Goal: Task Accomplishment & Management: Manage account settings

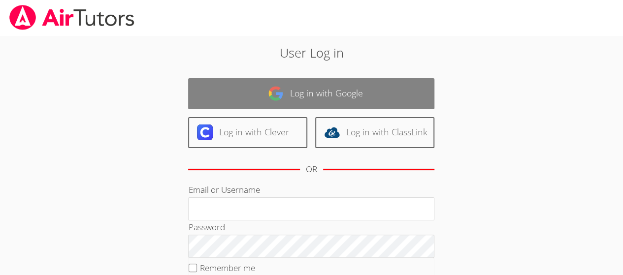
click at [264, 93] on link "Log in with Google" at bounding box center [311, 93] width 246 height 31
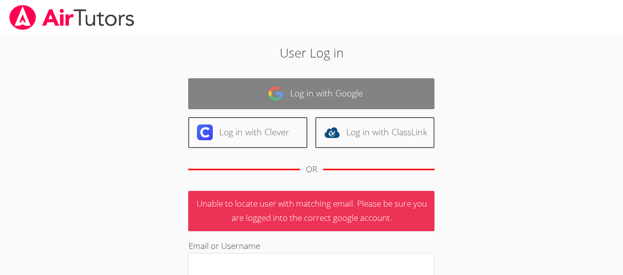
click at [249, 89] on link "Log in with Google" at bounding box center [311, 93] width 246 height 31
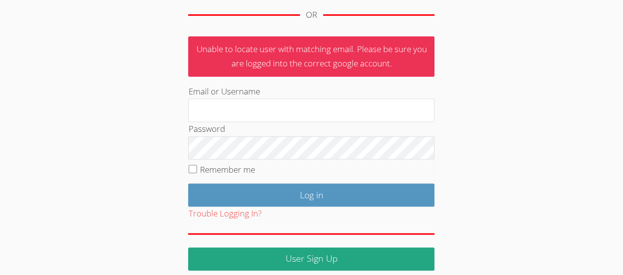
scroll to position [161, 0]
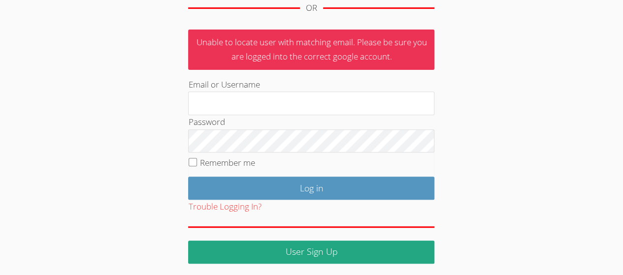
click at [242, 115] on div "Password" at bounding box center [311, 133] width 246 height 37
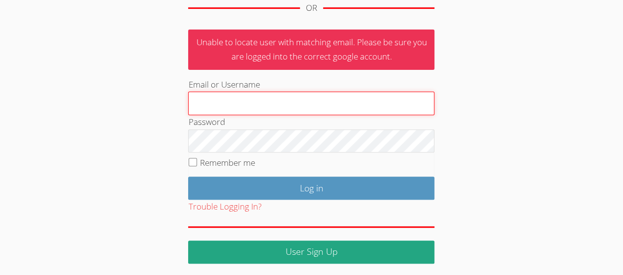
click at [237, 109] on input "Email or Username" at bounding box center [311, 104] width 246 height 24
click at [214, 107] on input "Email or Username" at bounding box center [311, 104] width 246 height 24
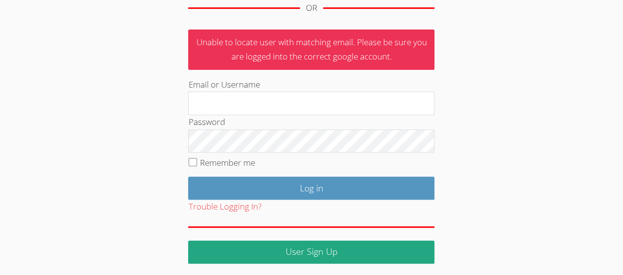
click at [175, 118] on div "User Log in Log in with Google Log in with Clever Log in with ClassLink OR Unab…" at bounding box center [311, 73] width 336 height 382
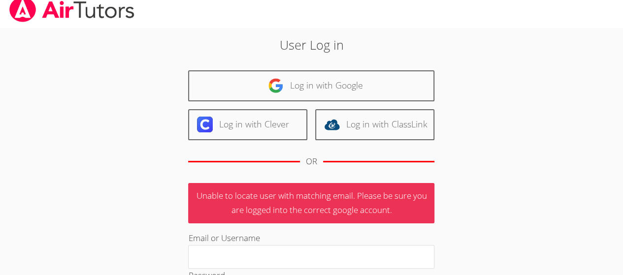
scroll to position [0, 0]
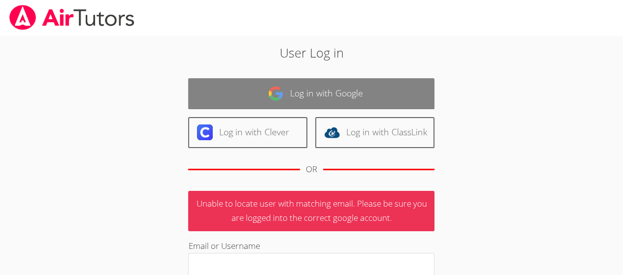
click at [336, 78] on link "Log in with Google" at bounding box center [311, 93] width 246 height 31
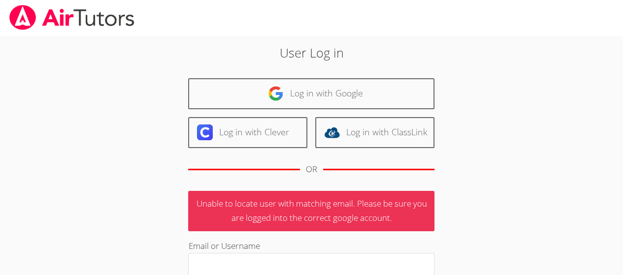
scroll to position [95, 0]
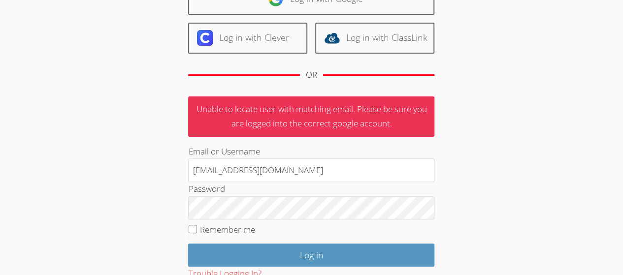
type input "[EMAIL_ADDRESS][DOMAIN_NAME]"
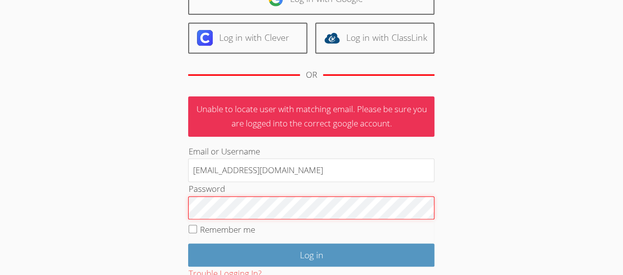
click at [188, 244] on input "Log in" at bounding box center [311, 255] width 246 height 23
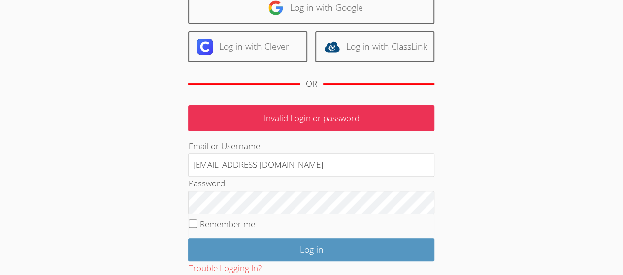
scroll to position [88, 0]
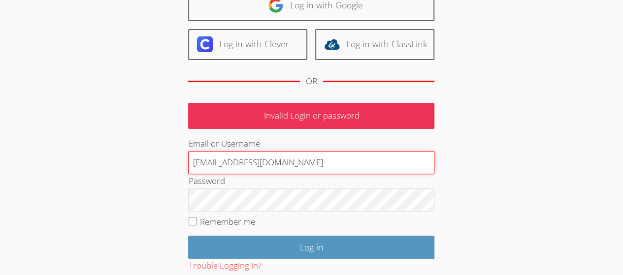
click at [216, 159] on input "[EMAIL_ADDRESS][DOMAIN_NAME]" at bounding box center [311, 163] width 246 height 24
type input "kellybrice95@gmail.com"
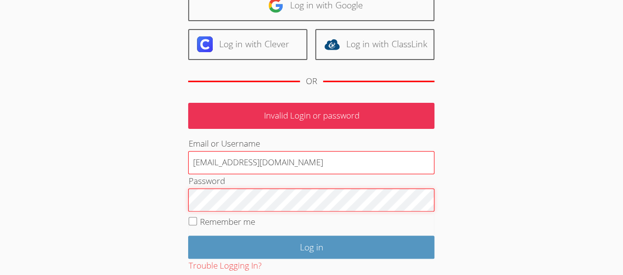
click at [188, 236] on input "Log in" at bounding box center [311, 247] width 246 height 23
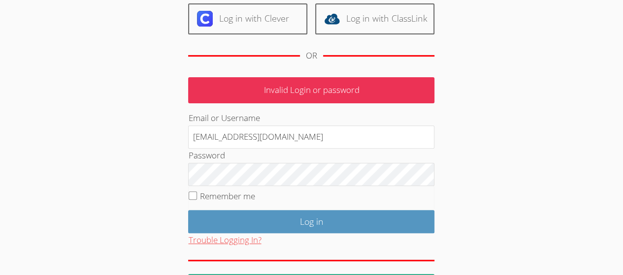
scroll to position [148, 0]
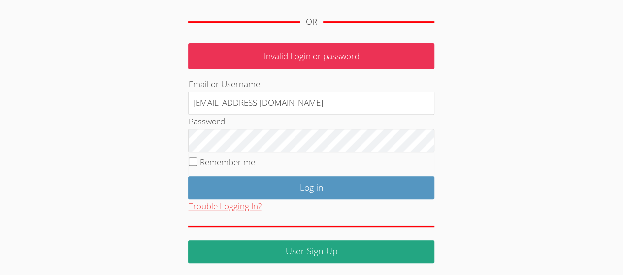
click at [229, 206] on button "Trouble Logging In?" at bounding box center [224, 206] width 73 height 14
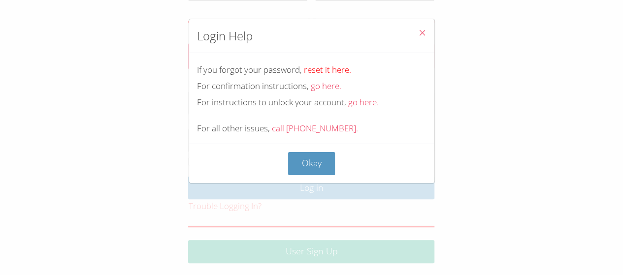
click at [319, 68] on link "reset it here." at bounding box center [327, 69] width 47 height 11
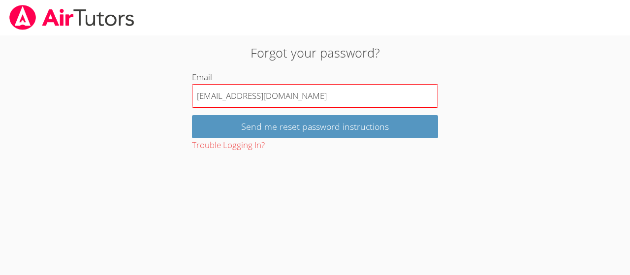
type input "[EMAIL_ADDRESS][DOMAIN_NAME]"
click at [192, 115] on input "Send me reset password instructions" at bounding box center [315, 126] width 246 height 23
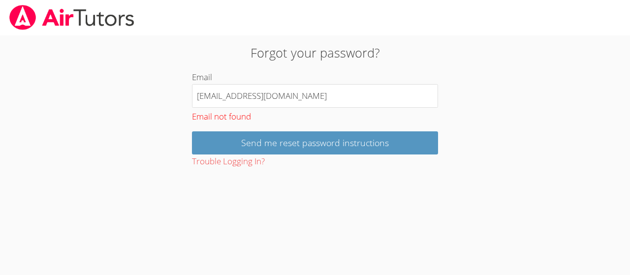
click at [293, 90] on input "kellybrice95@gmail.com" at bounding box center [315, 96] width 246 height 24
type input "kellymbrice"
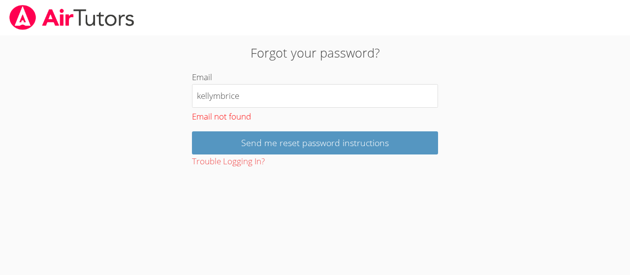
click at [65, 18] on img at bounding box center [71, 17] width 127 height 25
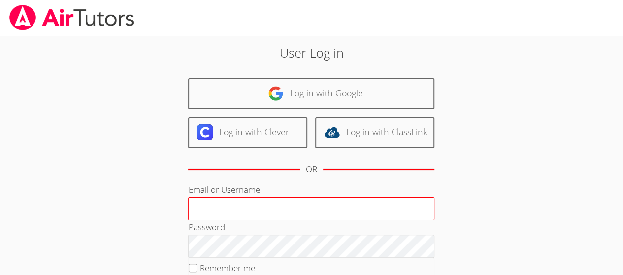
click at [220, 208] on input "Email or Username" at bounding box center [311, 209] width 246 height 24
type input "[EMAIL_ADDRESS][DOMAIN_NAME]"
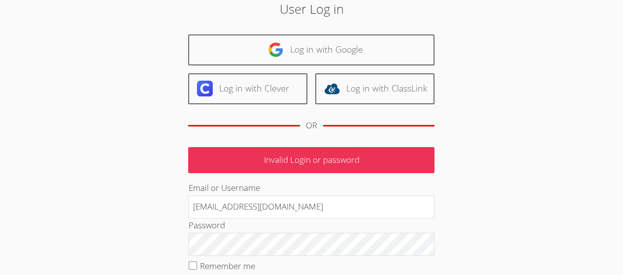
scroll to position [45, 0]
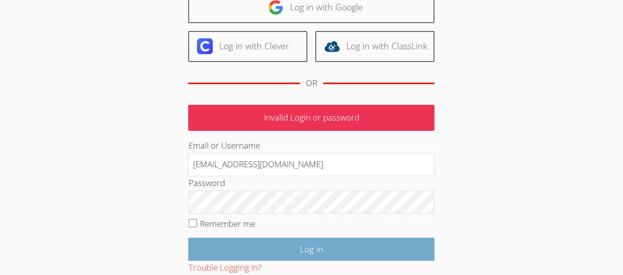
scroll to position [148, 0]
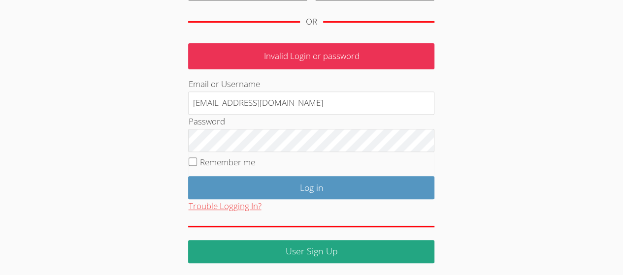
click at [231, 203] on button "Trouble Logging In?" at bounding box center [224, 206] width 73 height 14
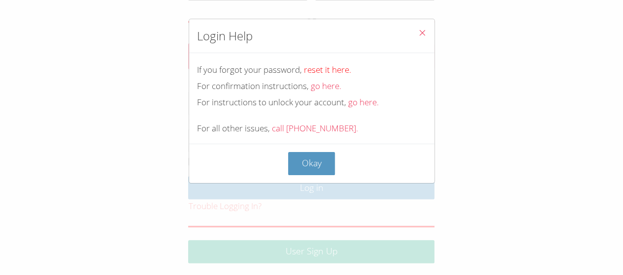
click at [331, 72] on link "reset it here." at bounding box center [327, 69] width 47 height 11
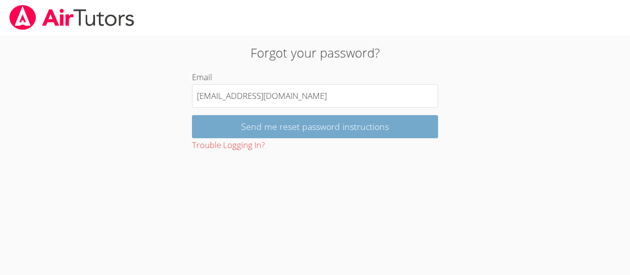
type input "[EMAIL_ADDRESS][DOMAIN_NAME]"
click at [192, 115] on input "Send me reset password instructions" at bounding box center [315, 126] width 246 height 23
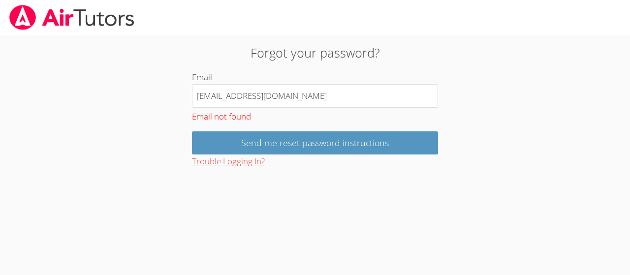
click at [234, 160] on button "Trouble Logging In?" at bounding box center [228, 162] width 73 height 14
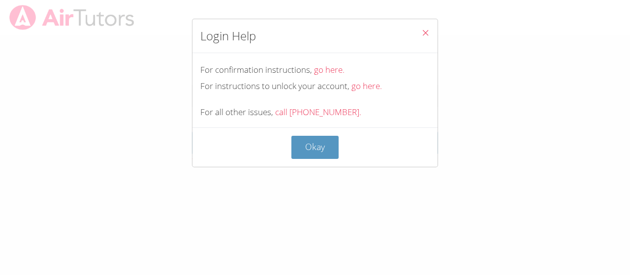
click at [422, 34] on button "Close" at bounding box center [426, 34] width 24 height 30
